Goal: Check status

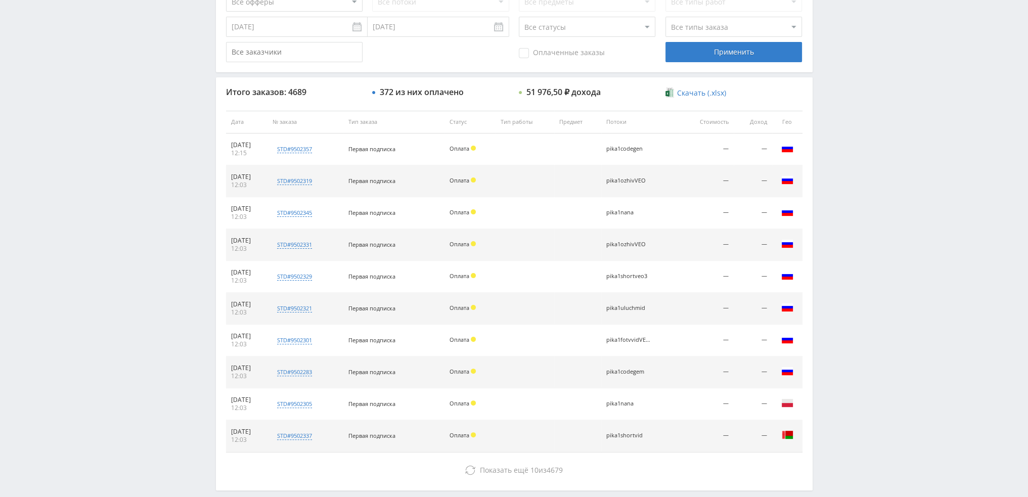
scroll to position [303, 0]
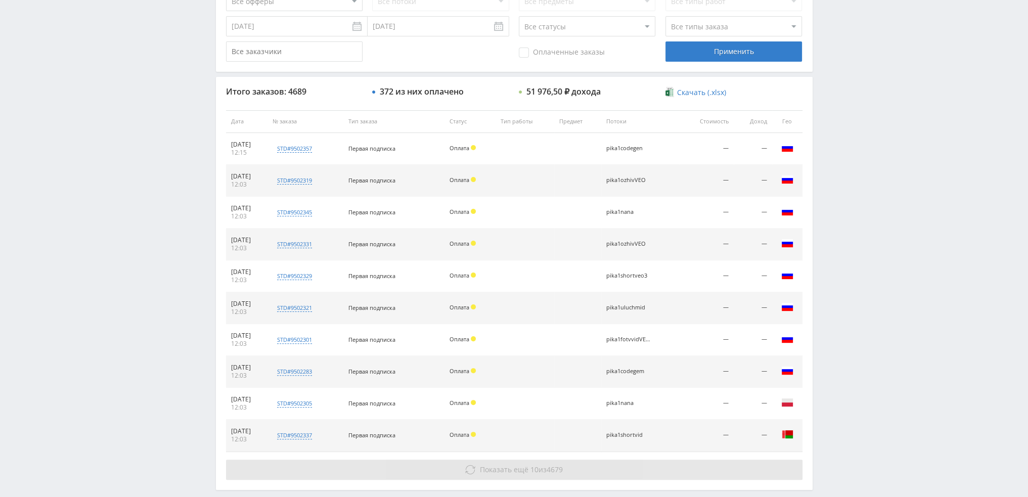
click at [472, 467] on icon at bounding box center [470, 470] width 10 height 10
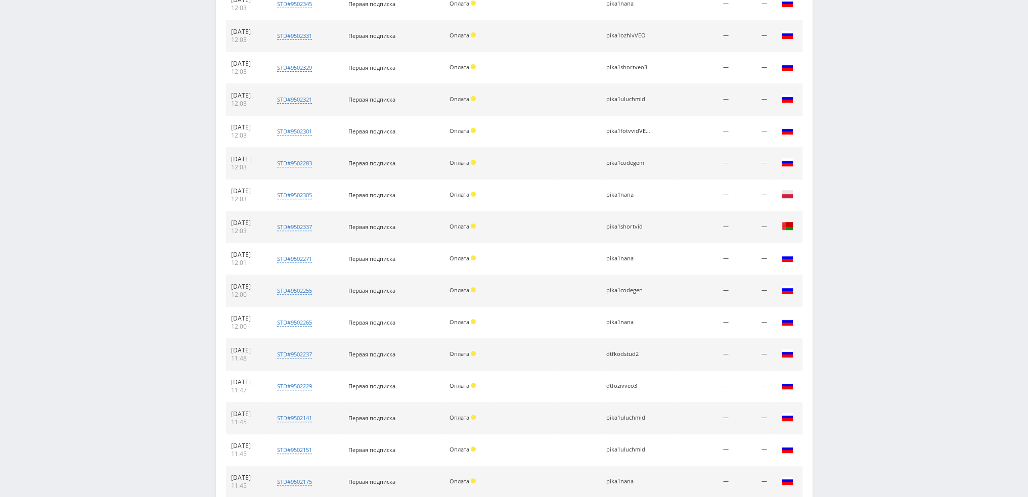
scroll to position [607, 0]
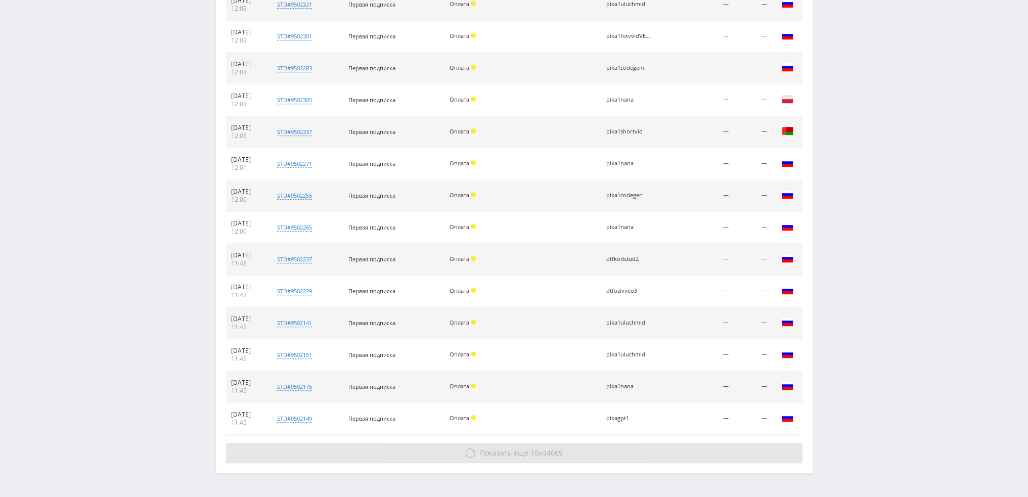
click at [490, 448] on span "Показать ещё" at bounding box center [504, 453] width 49 height 10
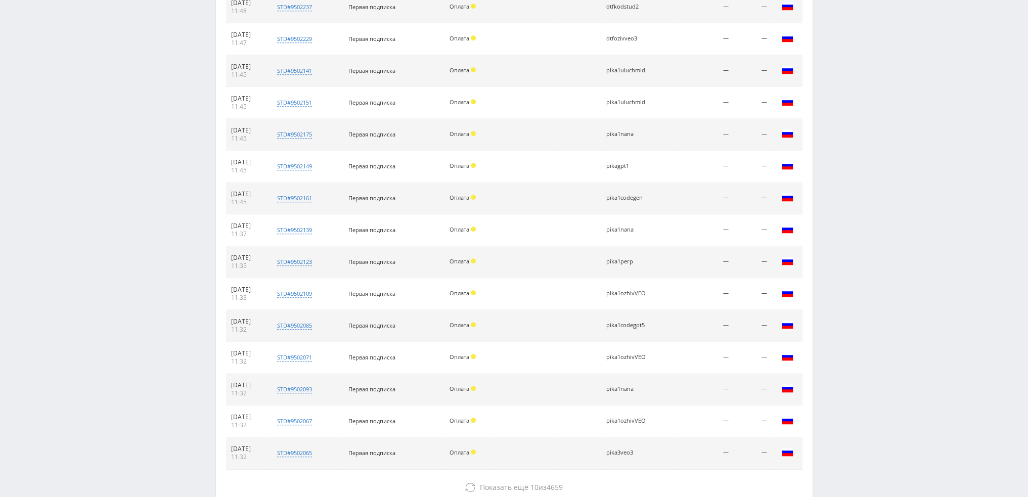
scroll to position [922, 0]
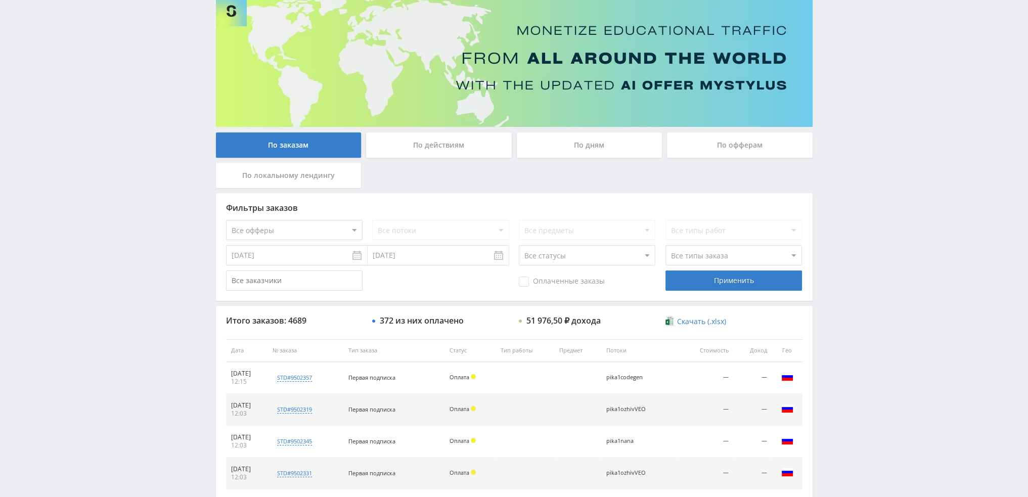
scroll to position [0, 0]
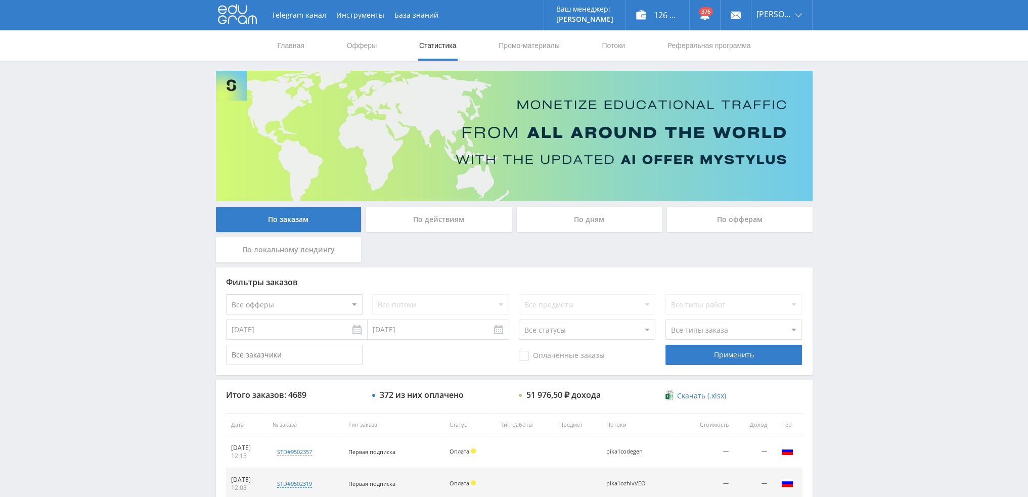
click at [588, 228] on div "По дням" at bounding box center [590, 219] width 146 height 25
click at [0, 0] on input "По дням" at bounding box center [0, 0] width 0 height 0
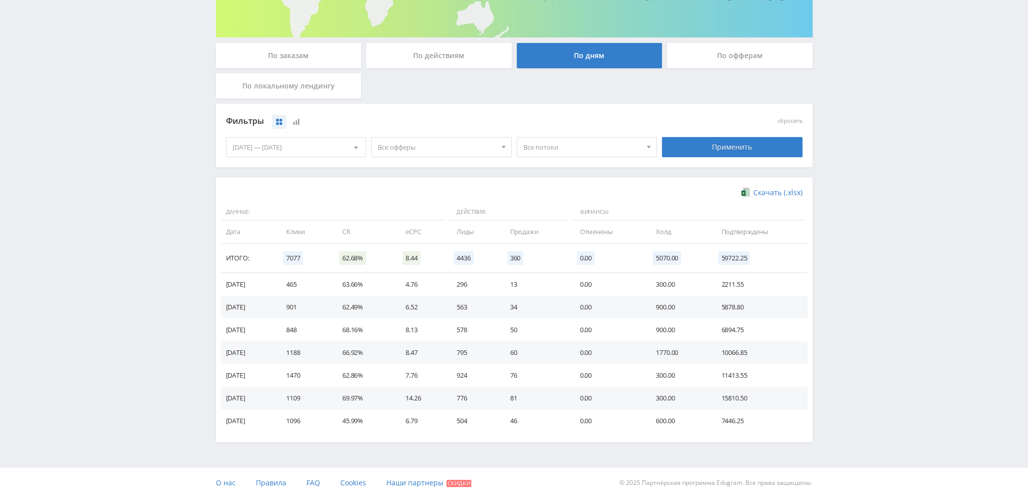
scroll to position [164, 0]
drag, startPoint x: 758, startPoint y: 287, endPoint x: 223, endPoint y: 280, distance: 534.9
click at [223, 280] on tr "15.09.2025 465 63.66% 4.76 296 13 0.00 300.00 2211.55" at bounding box center [514, 284] width 586 height 23
click at [872, 278] on div "Telegram-канал Инструменты База знаний Ваш менеджер: Valeria Valeria Online @va…" at bounding box center [514, 167] width 1028 height 662
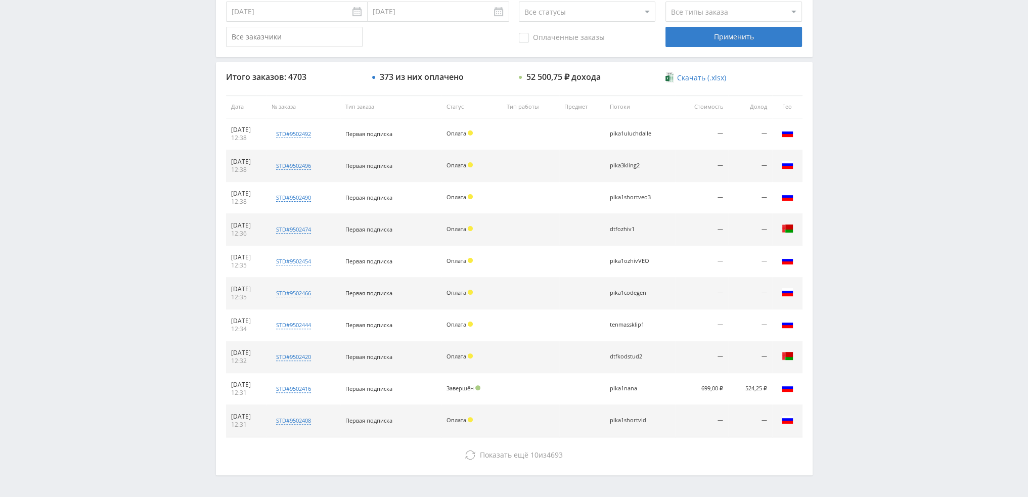
scroll to position [350, 0]
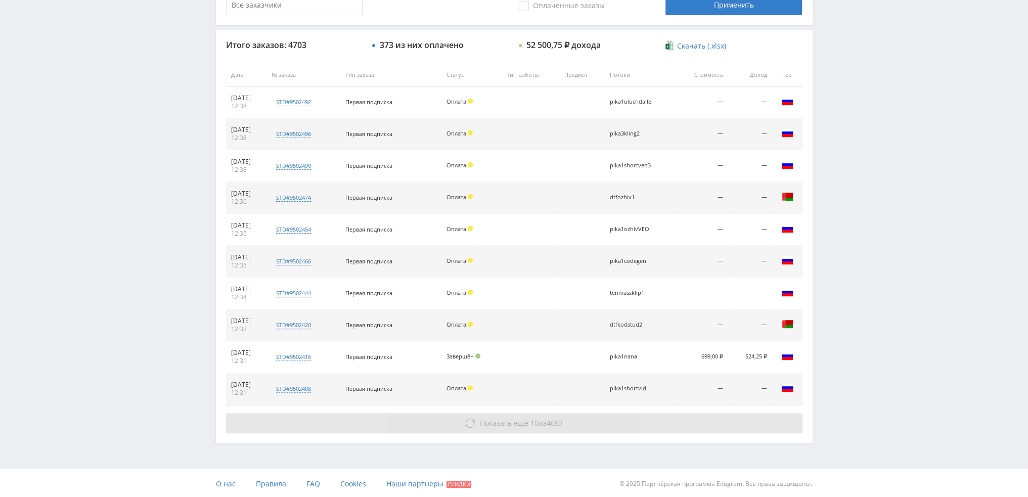
click at [526, 423] on span "Показать ещё" at bounding box center [504, 423] width 49 height 10
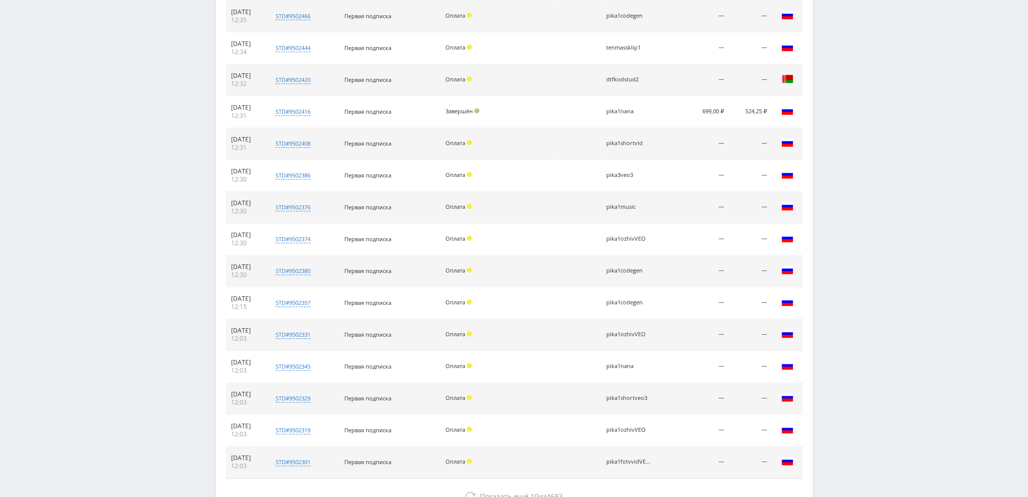
scroll to position [667, 0]
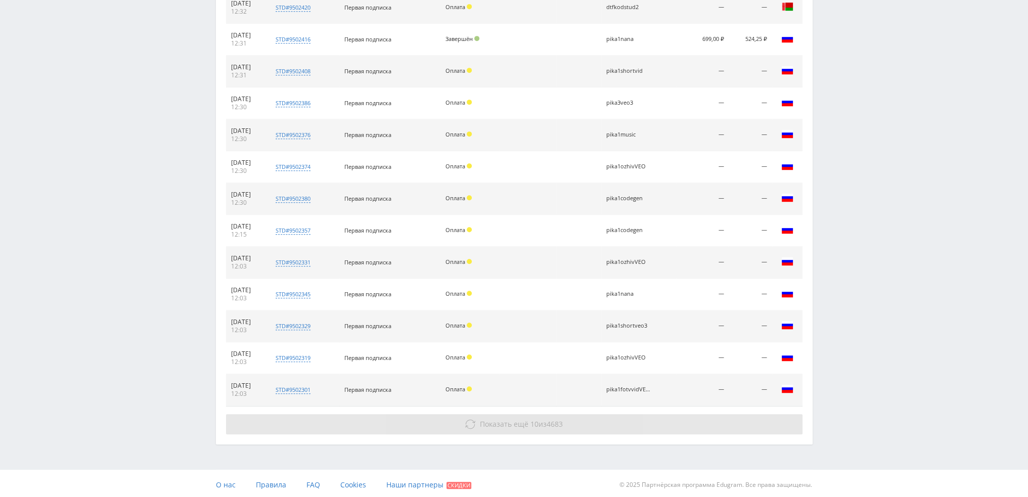
click at [522, 427] on button "Показать ещё 10 из 4683" at bounding box center [514, 424] width 576 height 20
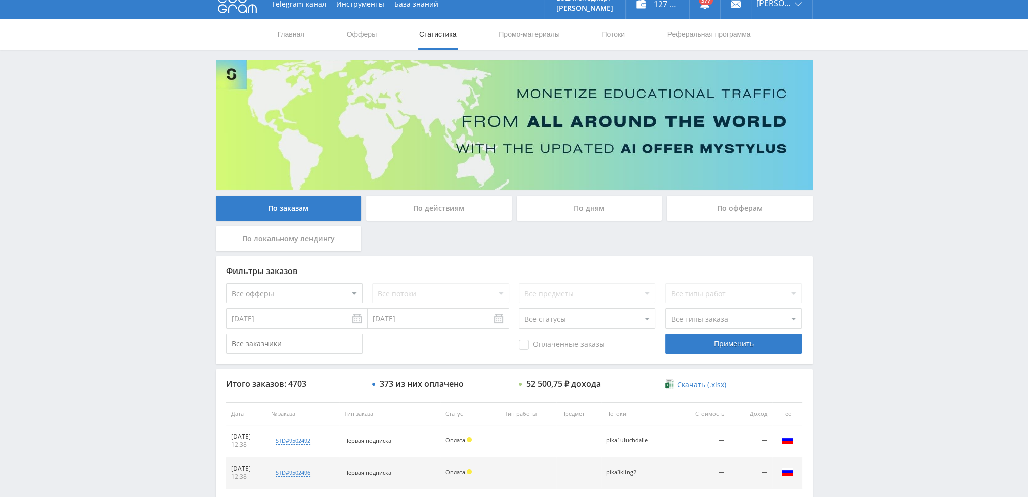
scroll to position [0, 0]
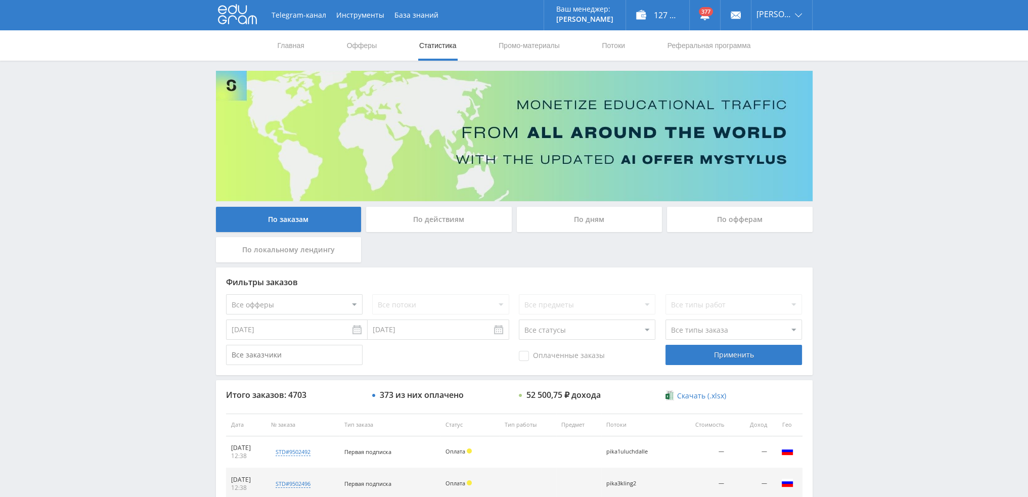
click at [599, 219] on div "По дням" at bounding box center [590, 219] width 146 height 25
click at [0, 0] on input "По дням" at bounding box center [0, 0] width 0 height 0
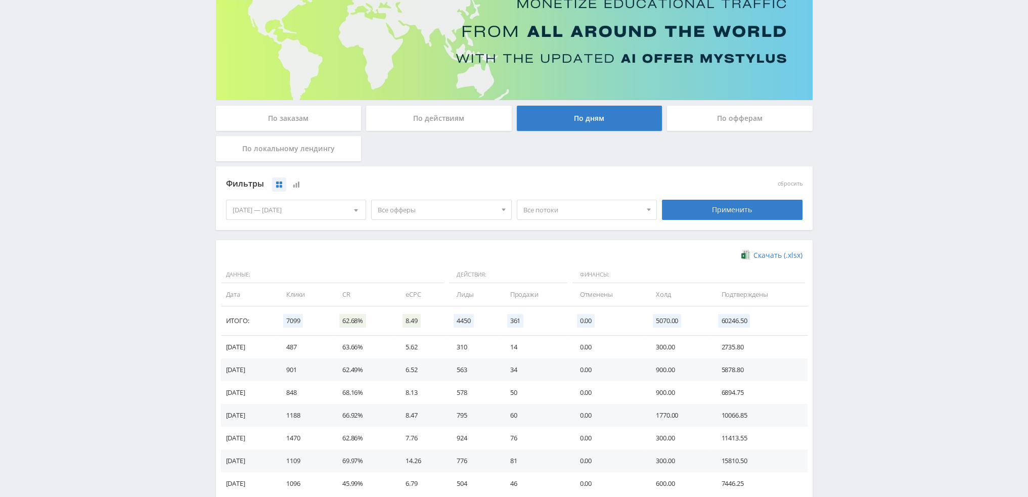
scroll to position [152, 0]
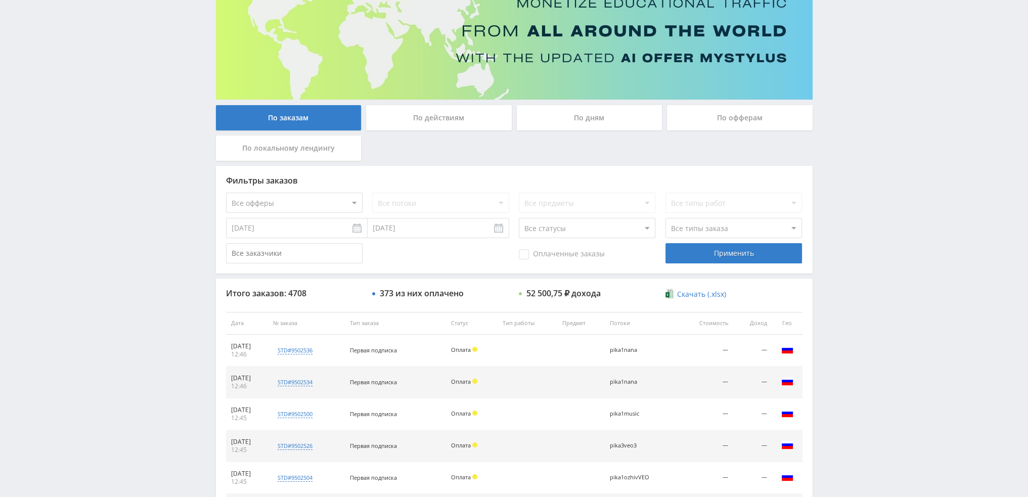
scroll to position [47, 0]
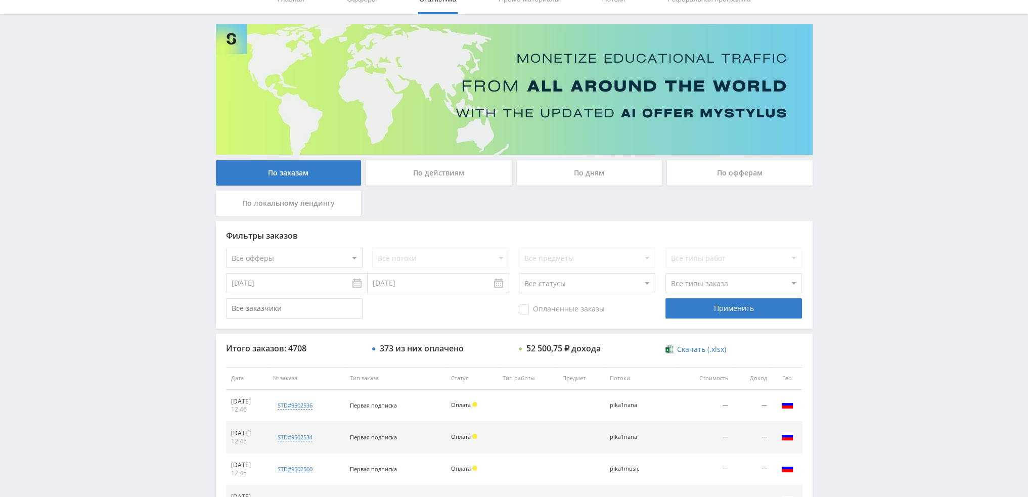
click at [603, 175] on div "По дням" at bounding box center [590, 172] width 146 height 25
click at [0, 0] on input "По дням" at bounding box center [0, 0] width 0 height 0
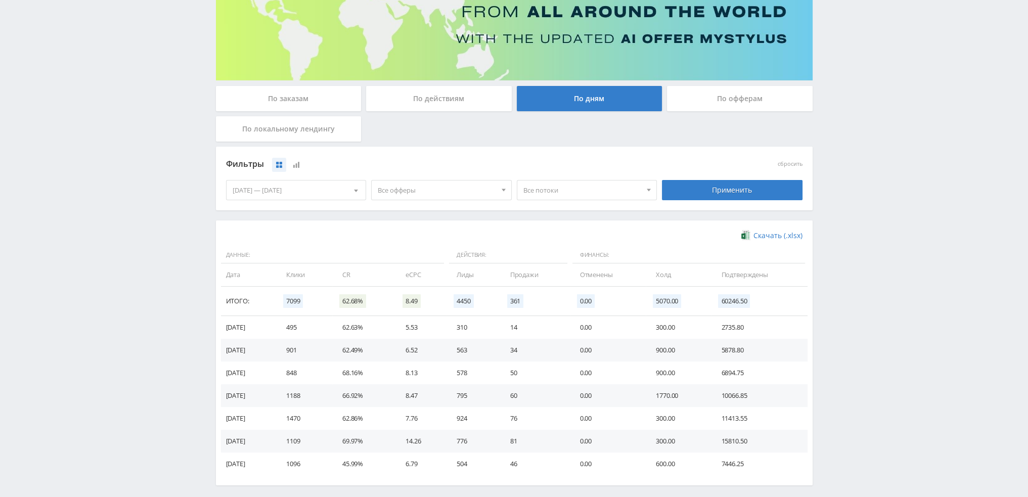
scroll to position [164, 0]
